Goal: Browse casually

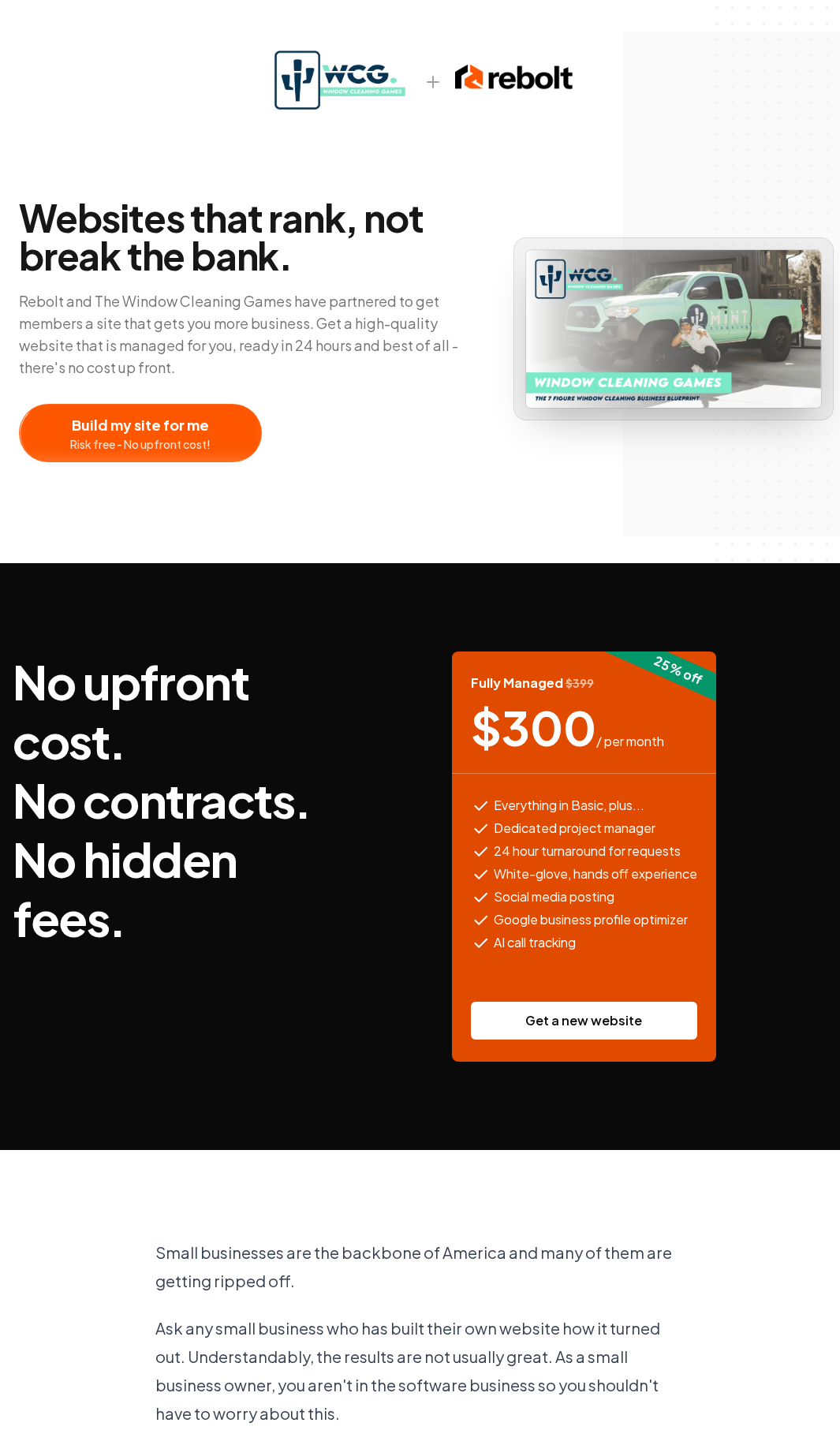
click at [485, 86] on img at bounding box center [514, 77] width 118 height 31
click at [525, 65] on img at bounding box center [514, 77] width 118 height 31
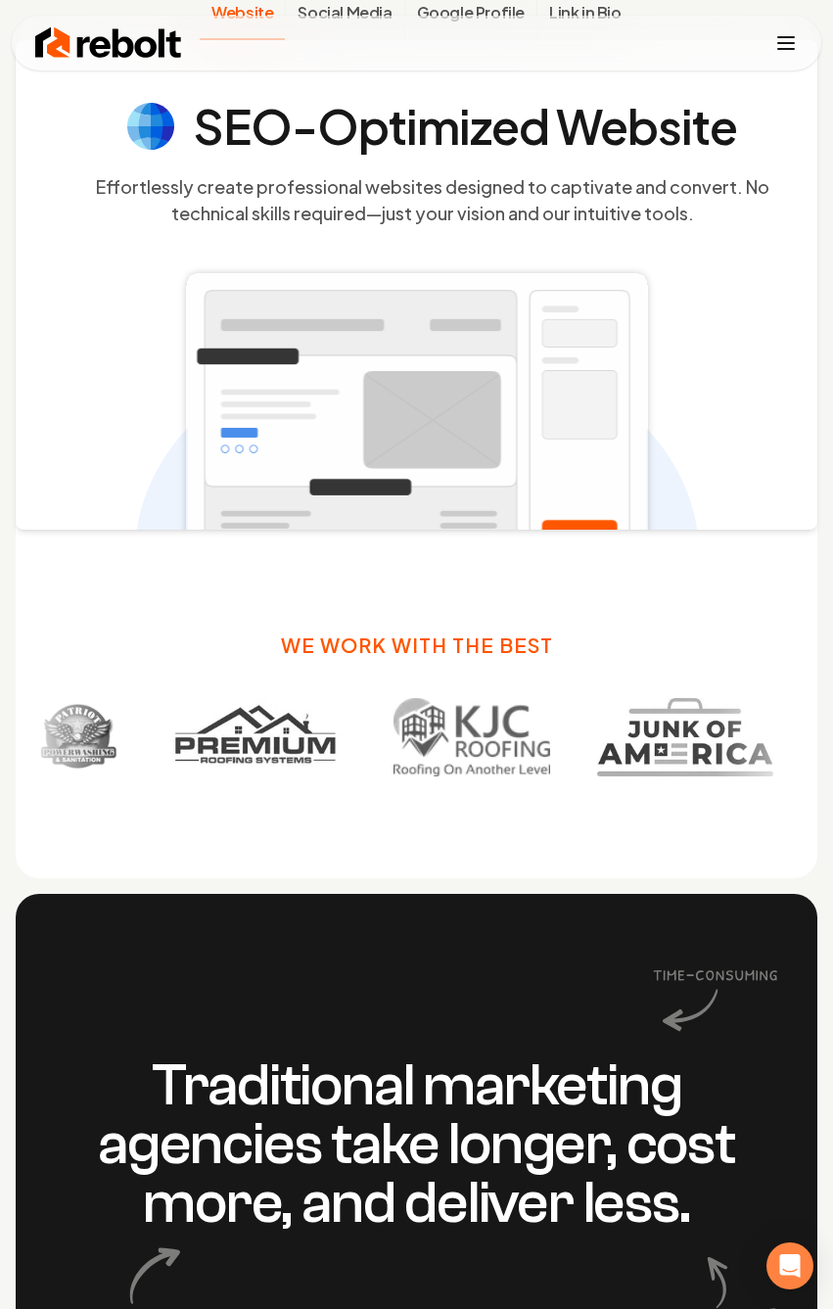
scroll to position [1338, 0]
